Goal: Information Seeking & Learning: Learn about a topic

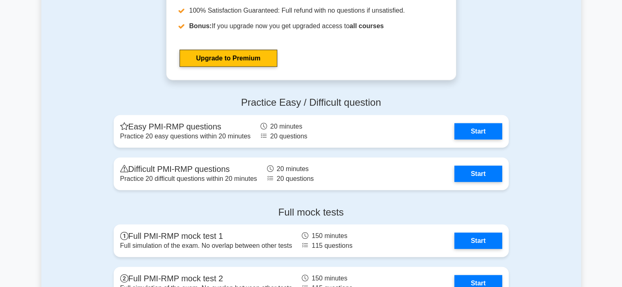
scroll to position [2166, 0]
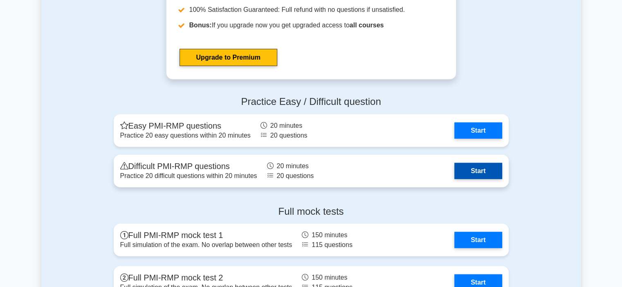
click at [482, 169] on link "Start" at bounding box center [477, 171] width 47 height 16
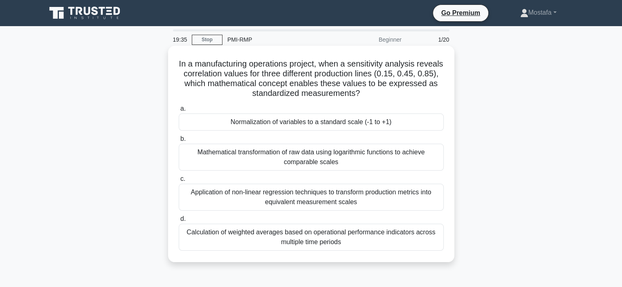
click at [428, 125] on div "Normalization of variables to a standard scale (-1 to +1)" at bounding box center [311, 122] width 265 height 17
click at [179, 112] on input "a. Normalization of variables to a standard scale (-1 to +1)" at bounding box center [179, 108] width 0 height 5
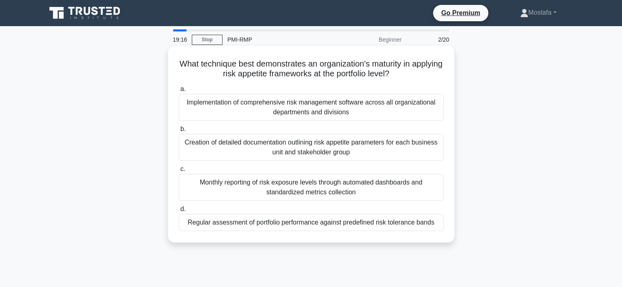
click at [438, 224] on div "Regular assessment of portfolio performance against predefined risk tolerance b…" at bounding box center [311, 222] width 265 height 17
click at [179, 212] on input "d. Regular assessment of portfolio performance against predefined risk toleranc…" at bounding box center [179, 209] width 0 height 5
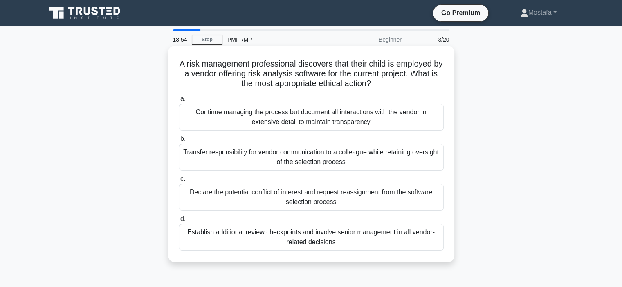
click at [425, 206] on div "Declare the potential conflict of interest and request reassignment from the so…" at bounding box center [311, 197] width 265 height 27
click at [179, 182] on input "c. Declare the potential conflict of interest and request reassignment from the…" at bounding box center [179, 179] width 0 height 5
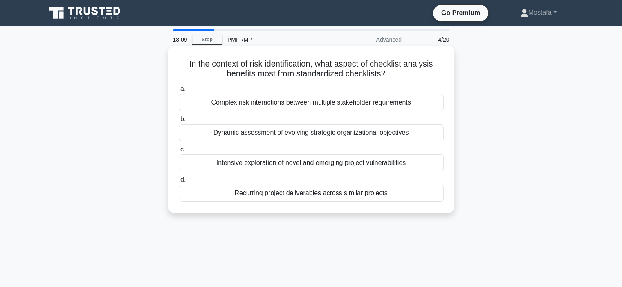
click at [405, 196] on div "Recurring project deliverables across similar projects" at bounding box center [311, 193] width 265 height 17
click at [179, 183] on input "d. Recurring project deliverables across similar projects" at bounding box center [179, 179] width 0 height 5
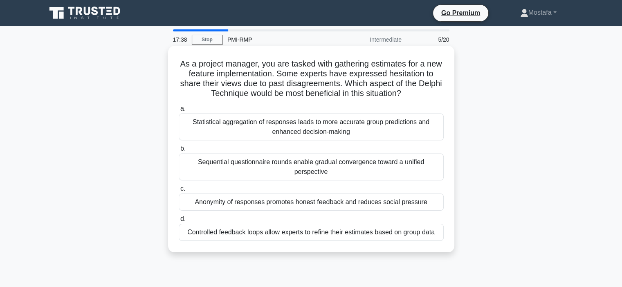
click at [437, 203] on div "Anonymity of responses promotes honest feedback and reduces social pressure" at bounding box center [311, 202] width 265 height 17
click at [179, 192] on input "c. Anonymity of responses promotes honest feedback and reduces social pressure" at bounding box center [179, 188] width 0 height 5
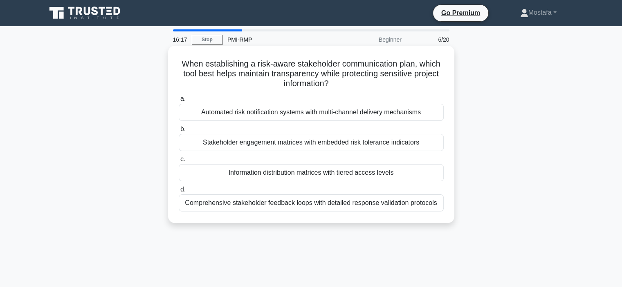
click at [423, 174] on div "Information distribution matrices with tiered access levels" at bounding box center [311, 172] width 265 height 17
click at [179, 162] on input "c. Information distribution matrices with tiered access levels" at bounding box center [179, 159] width 0 height 5
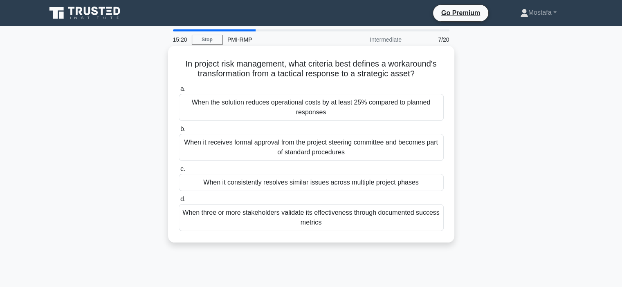
click at [433, 184] on div "When it consistently resolves similar issues across multiple project phases" at bounding box center [311, 182] width 265 height 17
click at [179, 172] on input "c. When it consistently resolves similar issues across multiple project phases" at bounding box center [179, 169] width 0 height 5
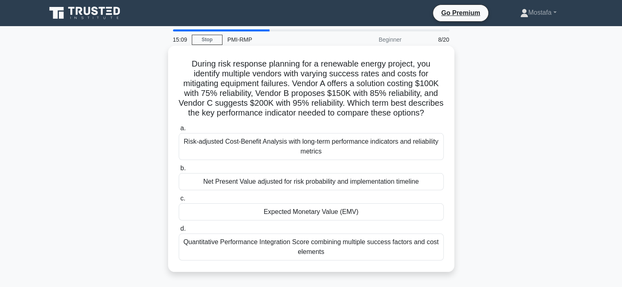
click at [438, 221] on div "Expected Monetary Value (EMV)" at bounding box center [311, 212] width 265 height 17
click at [179, 202] on input "c. Expected Monetary Value (EMV)" at bounding box center [179, 198] width 0 height 5
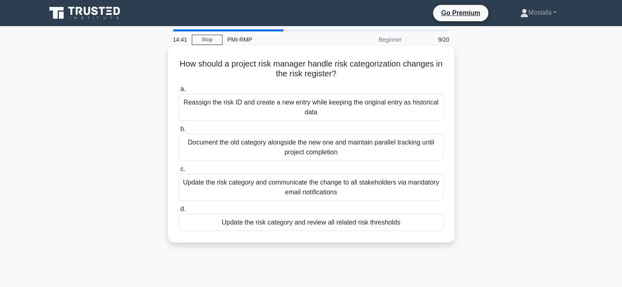
click at [429, 224] on div "Update the risk category and review all related risk thresholds" at bounding box center [311, 222] width 265 height 17
click at [179, 212] on input "d. Update the risk category and review all related risk thresholds" at bounding box center [179, 209] width 0 height 5
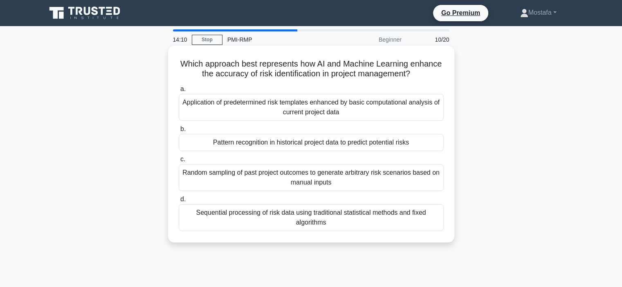
click at [434, 143] on div "Pattern recognition in historical project data to predict potential risks" at bounding box center [311, 142] width 265 height 17
click at [179, 132] on input "b. Pattern recognition in historical project data to predict potential risks" at bounding box center [179, 129] width 0 height 5
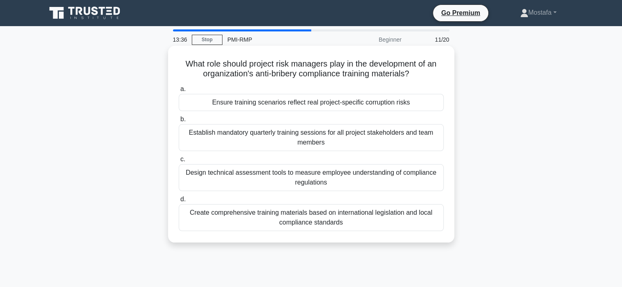
click at [428, 104] on div "Ensure training scenarios reflect real project-specific corruption risks" at bounding box center [311, 102] width 265 height 17
click at [179, 92] on input "a. Ensure training scenarios reflect real project-specific corruption risks" at bounding box center [179, 89] width 0 height 5
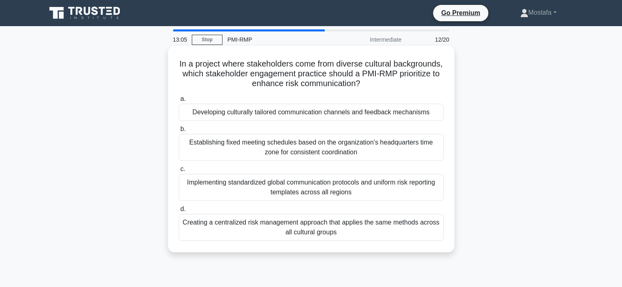
click at [436, 115] on div "Developing culturally tailored communication channels and feedback mechanisms" at bounding box center [311, 112] width 265 height 17
click at [179, 102] on input "a. Developing culturally tailored communication channels and feedback mechanisms" at bounding box center [179, 98] width 0 height 5
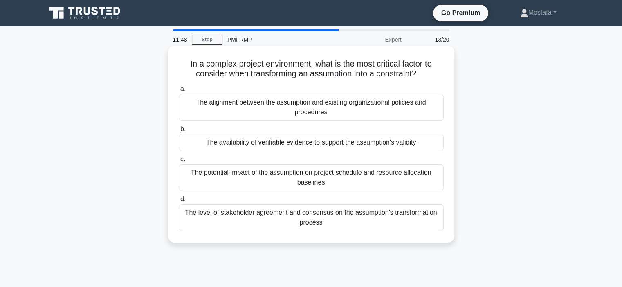
click at [438, 145] on div "The availability of verifiable evidence to support the assumption's validity" at bounding box center [311, 142] width 265 height 17
click at [179, 132] on input "b. The availability of verifiable evidence to support the assumption's validity" at bounding box center [179, 129] width 0 height 5
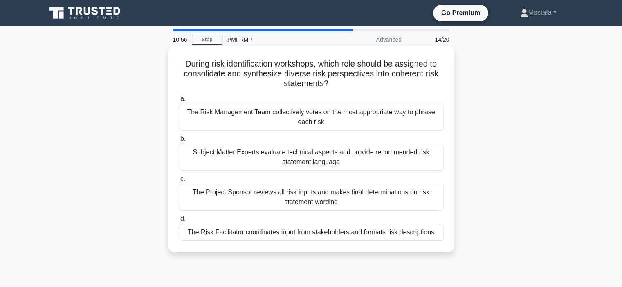
click at [437, 235] on div "The Risk Facilitator coordinates input from stakeholders and formats risk descr…" at bounding box center [311, 232] width 265 height 17
click at [179, 222] on input "d. The Risk Facilitator coordinates input from stakeholders and formats risk de…" at bounding box center [179, 219] width 0 height 5
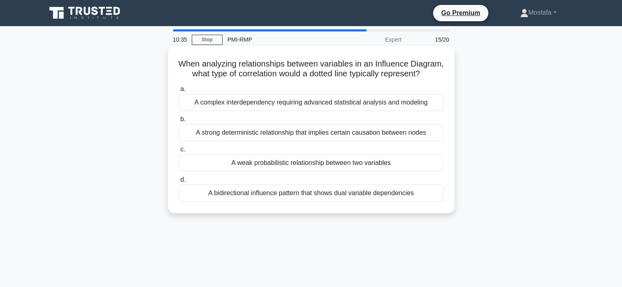
click at [431, 172] on div "A weak probabilistic relationship between two variables" at bounding box center [311, 162] width 265 height 17
click at [179, 152] on input "c. A weak probabilistic relationship between two variables" at bounding box center [179, 149] width 0 height 5
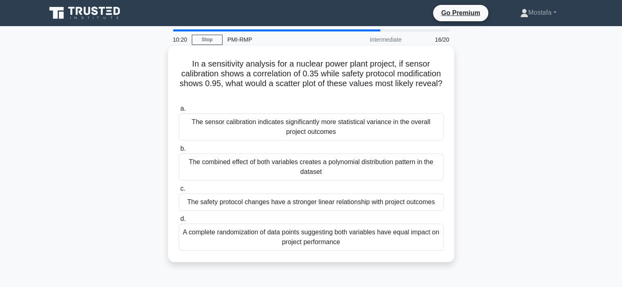
click at [439, 206] on div "The safety protocol changes have a stronger linear relationship with project ou…" at bounding box center [311, 202] width 265 height 17
click at [179, 192] on input "c. The safety protocol changes have a stronger linear relationship with project…" at bounding box center [179, 188] width 0 height 5
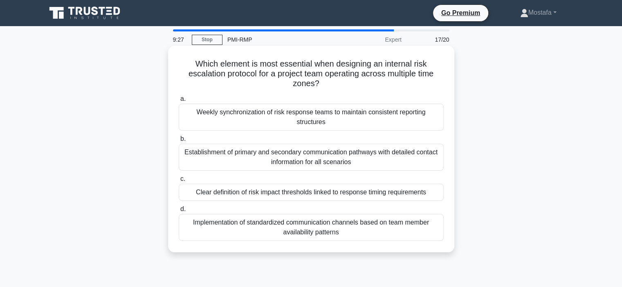
click at [438, 197] on div "Clear definition of risk impact thresholds linked to response timing requiremen…" at bounding box center [311, 192] width 265 height 17
click at [179, 182] on input "c. Clear definition of risk impact thresholds linked to response timing require…" at bounding box center [179, 179] width 0 height 5
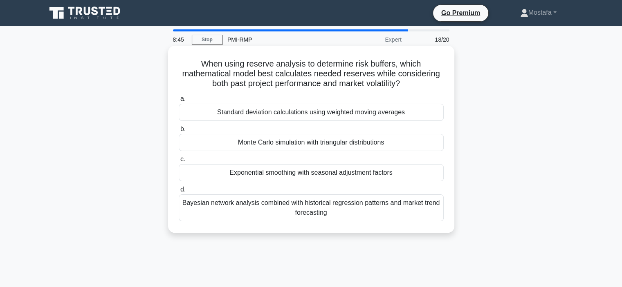
click at [432, 143] on div "Monte Carlo simulation with triangular distributions" at bounding box center [311, 142] width 265 height 17
click at [179, 132] on input "b. Monte Carlo simulation with triangular distributions" at bounding box center [179, 129] width 0 height 5
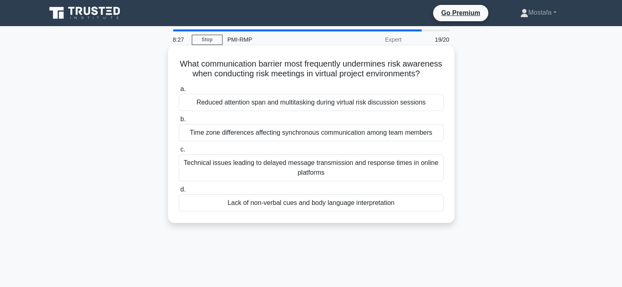
click at [433, 212] on div "Lack of non-verbal cues and body language interpretation" at bounding box center [311, 203] width 265 height 17
click at [179, 193] on input "d. Lack of non-verbal cues and body language interpretation" at bounding box center [179, 189] width 0 height 5
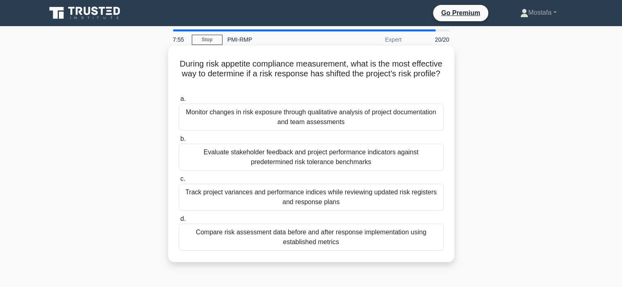
click at [421, 204] on div "Track project variances and performance indices while reviewing updated risk re…" at bounding box center [311, 197] width 265 height 27
click at [179, 182] on input "c. Track project variances and performance indices while reviewing updated risk…" at bounding box center [179, 179] width 0 height 5
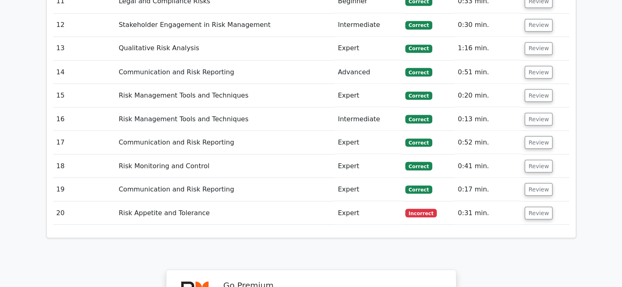
scroll to position [1512, 0]
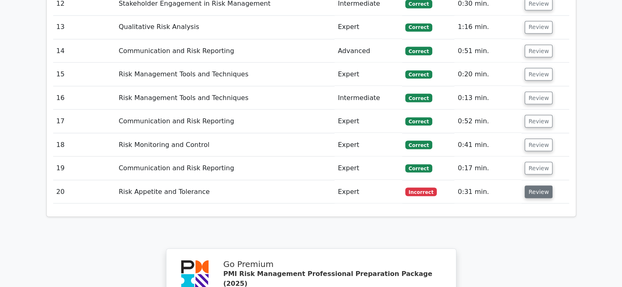
click at [540, 186] on button "Review" at bounding box center [538, 192] width 28 height 13
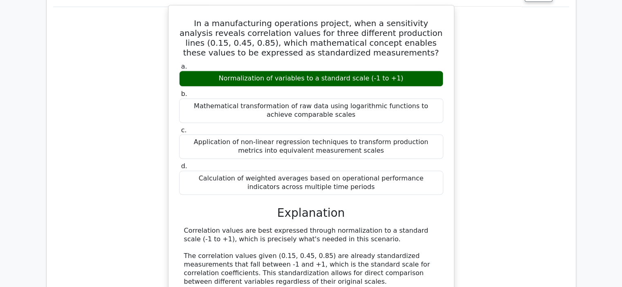
scroll to position [654, 0]
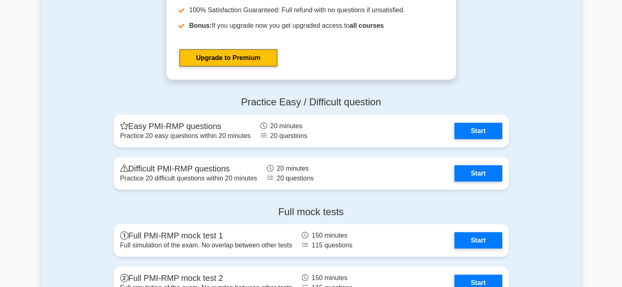
scroll to position [2166, 0]
